Goal: Use online tool/utility: Utilize a website feature to perform a specific function

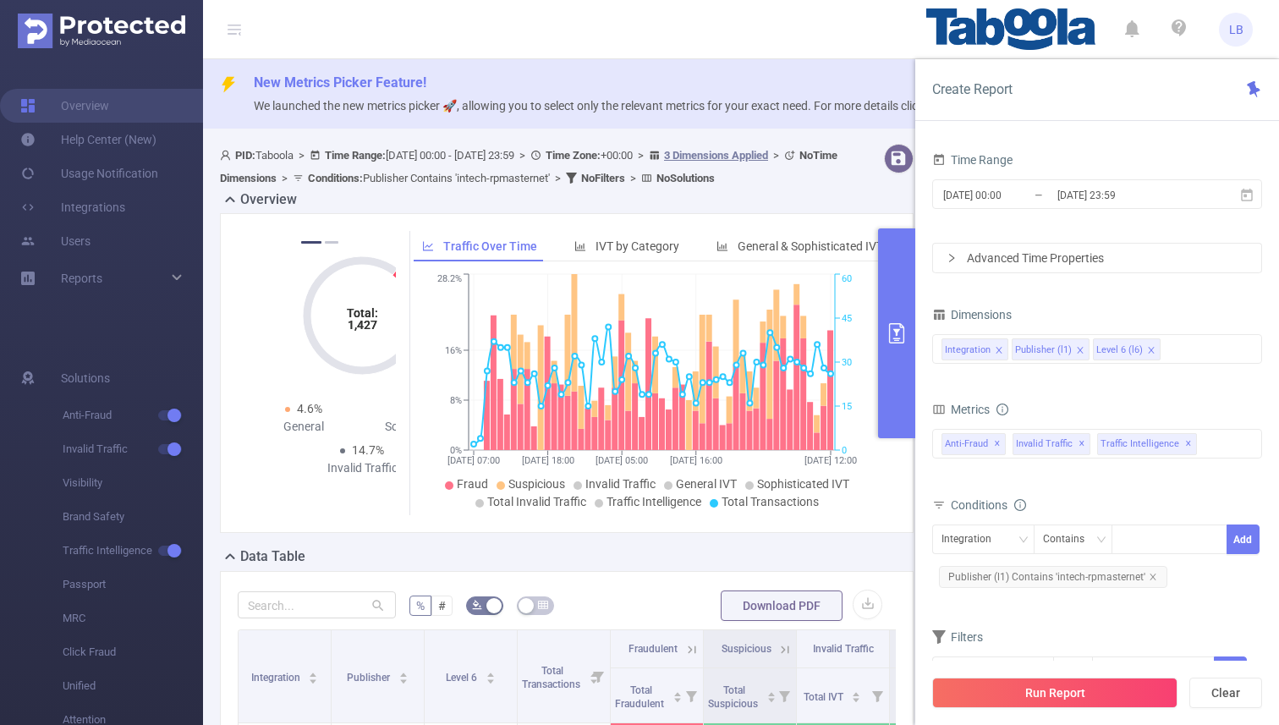
scroll to position [184, 0]
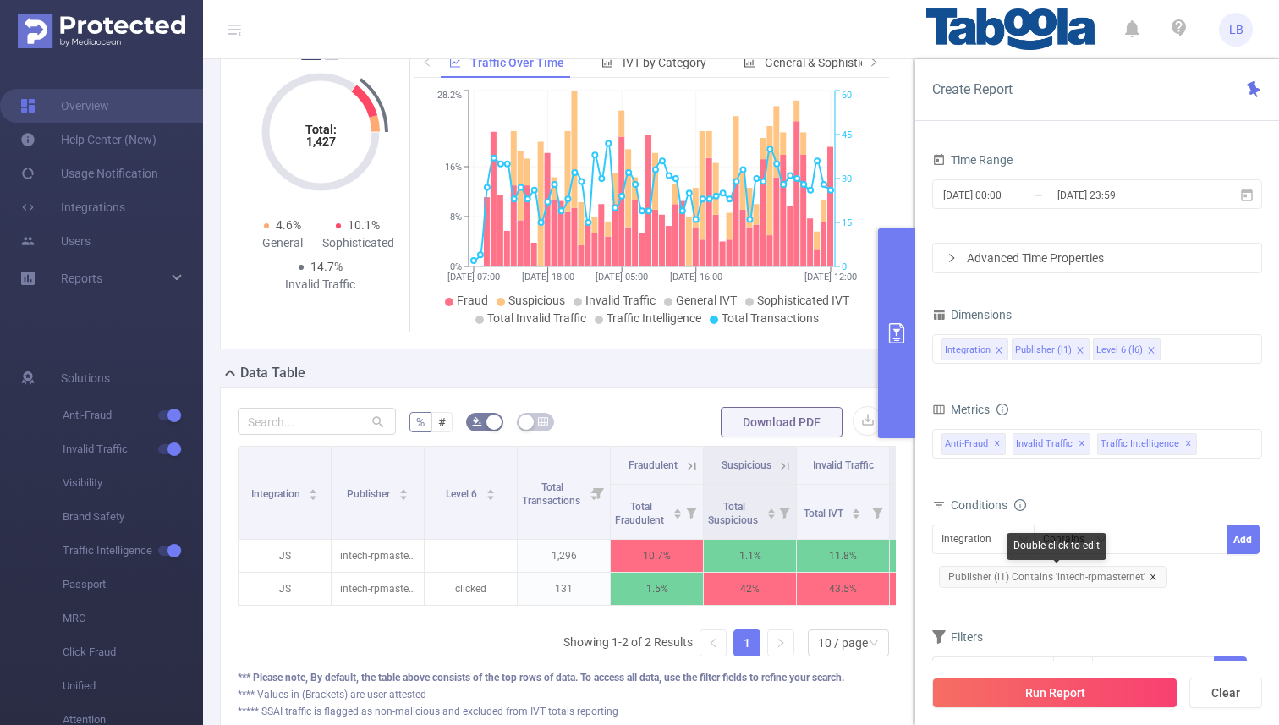
click at [1153, 573] on icon "icon: close" at bounding box center [1153, 577] width 8 height 8
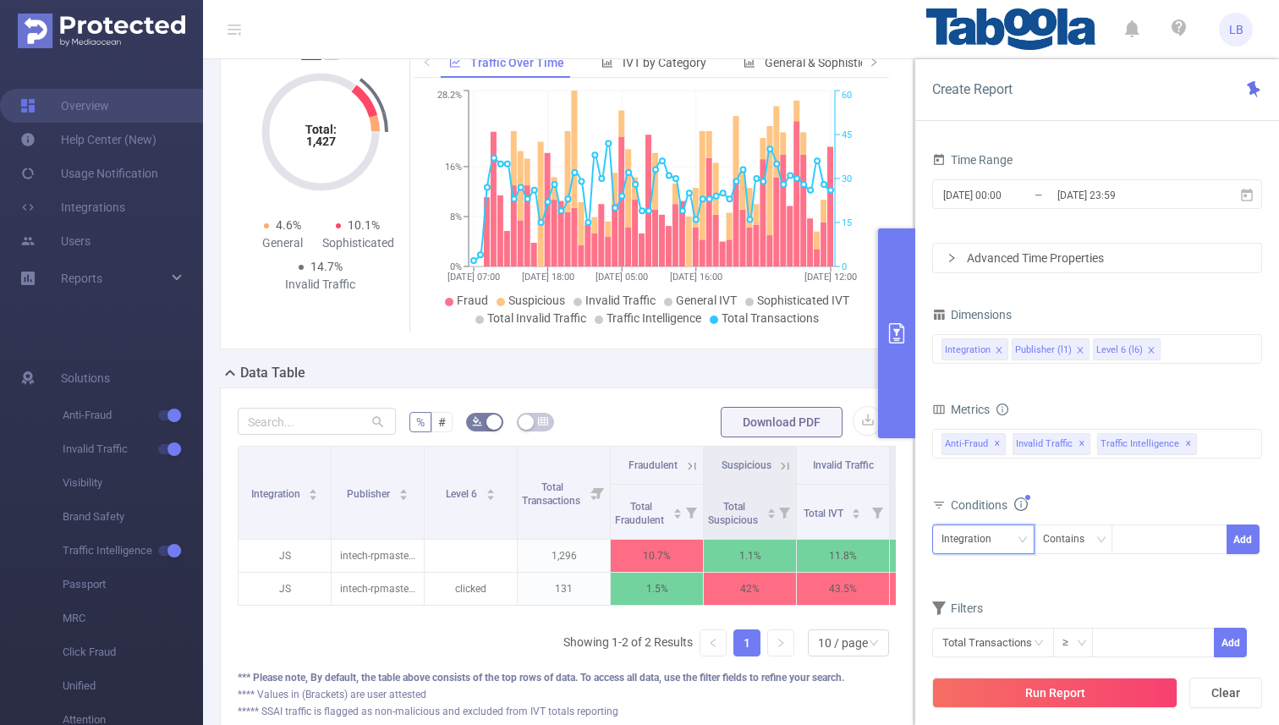
click at [980, 546] on div "Integration" at bounding box center [972, 539] width 62 height 28
click at [980, 588] on li "Publisher (l1)" at bounding box center [983, 601] width 102 height 27
click at [1130, 542] on div at bounding box center [1169, 539] width 97 height 28
paste input "nbcsports-prosoccertalk"
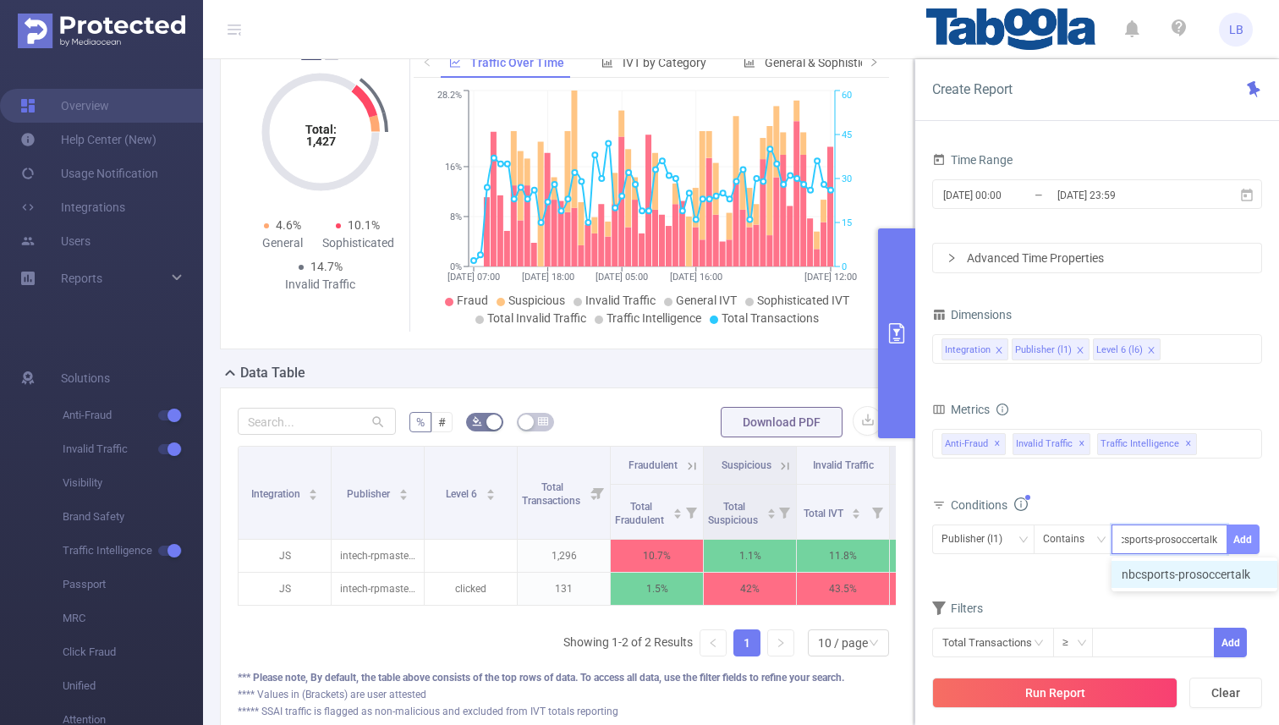
type input "nbcsports-prosoccertalk"
click at [1243, 542] on button "Add" at bounding box center [1242, 539] width 33 height 30
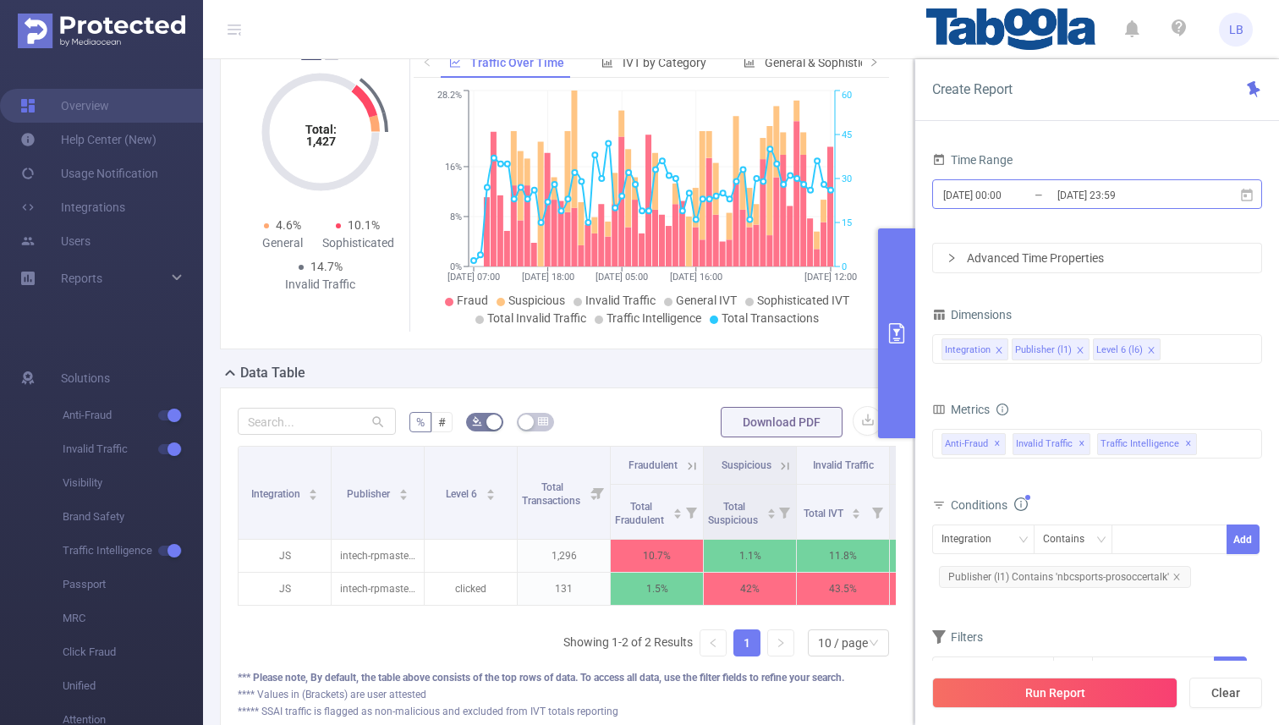
click at [981, 188] on input "[DATE] 00:00" at bounding box center [1009, 195] width 137 height 23
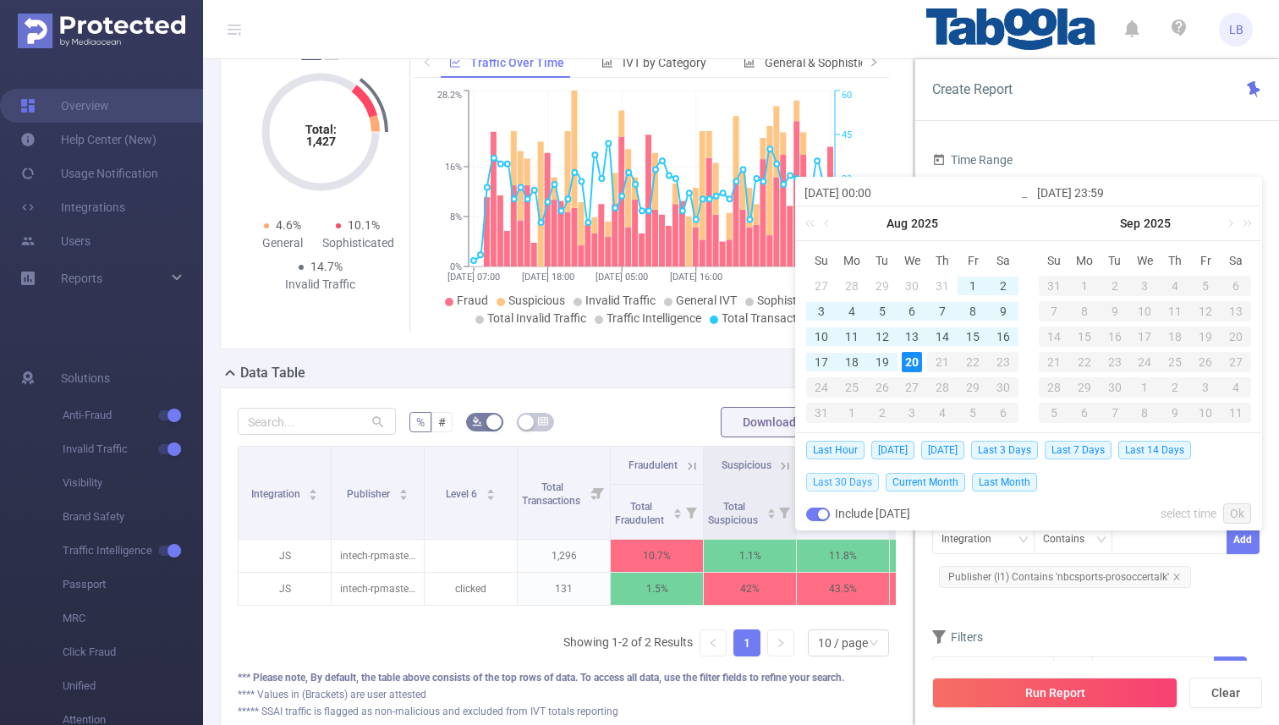
click at [871, 482] on span "Last 30 Days" at bounding box center [842, 482] width 73 height 19
type input "[DATE] 00:00"
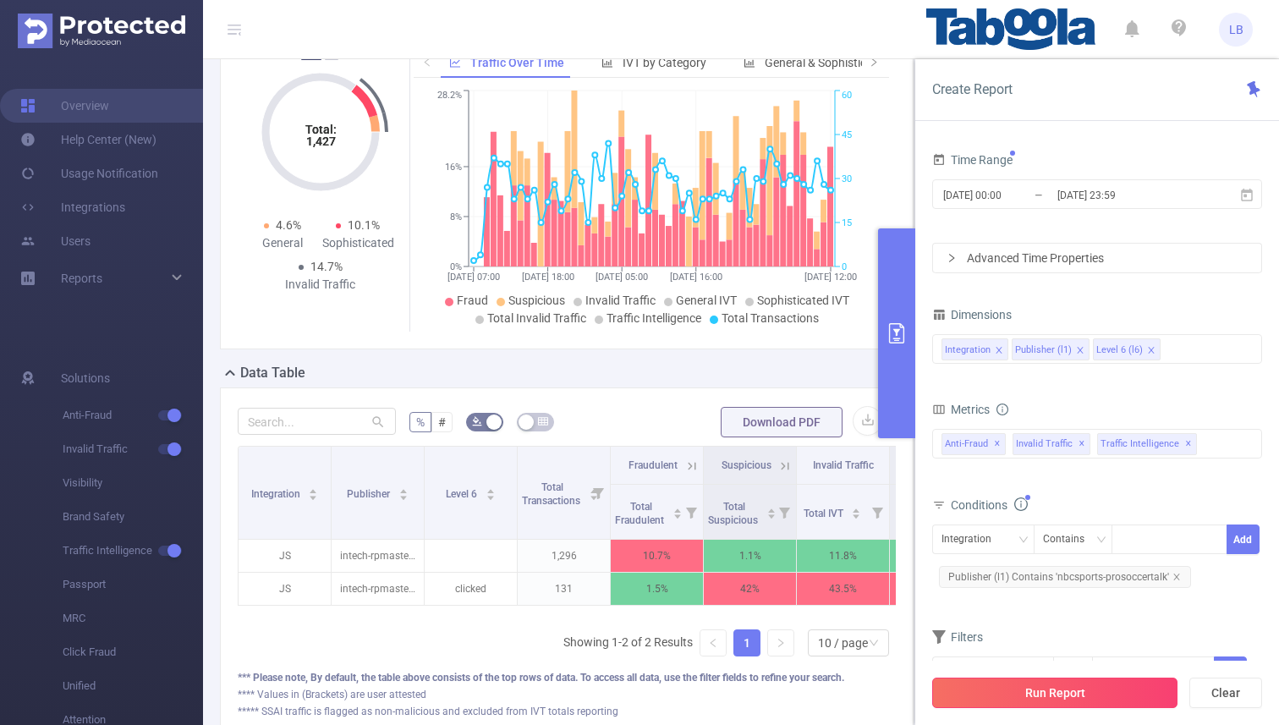
click at [1012, 678] on button "Run Report" at bounding box center [1054, 693] width 245 height 30
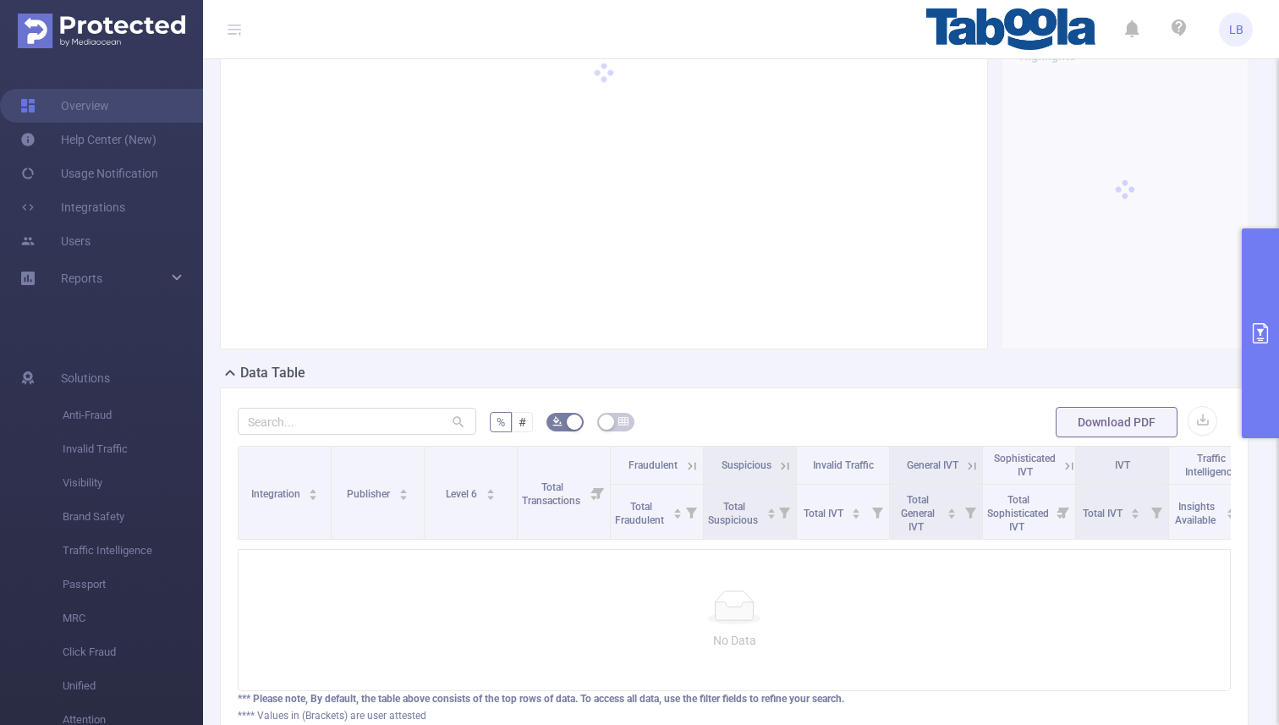
scroll to position [118, 0]
